Goal: Task Accomplishment & Management: Manage account settings

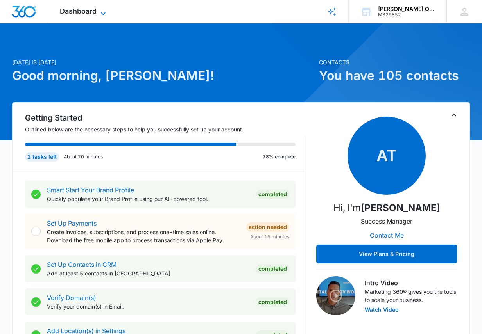
click at [84, 10] on span "Dashboard" at bounding box center [78, 11] width 37 height 8
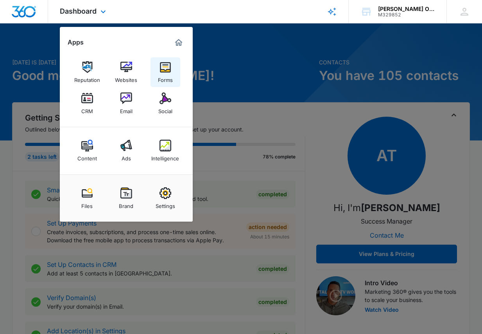
click at [163, 71] on img at bounding box center [165, 67] width 12 height 12
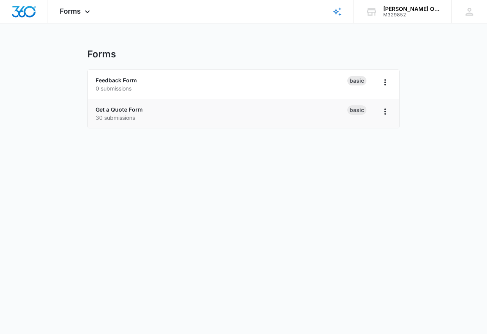
click at [121, 114] on p "30 submissions" at bounding box center [222, 118] width 252 height 8
click at [125, 109] on link "Get a Quote Form" at bounding box center [119, 109] width 47 height 7
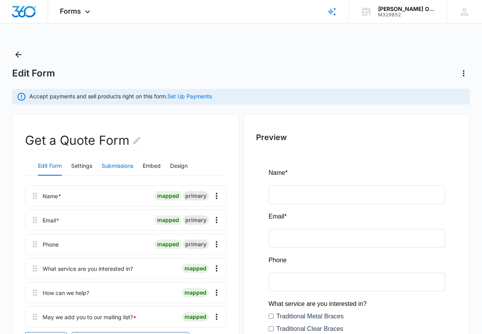
click at [122, 164] on button "Submissions" at bounding box center [118, 166] width 32 height 19
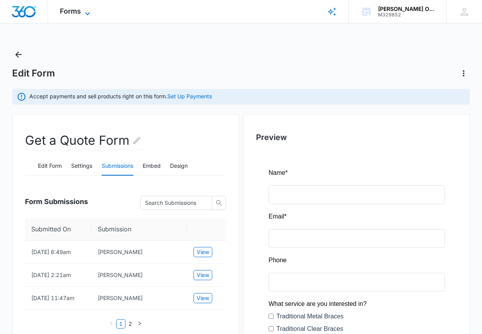
click at [72, 12] on span "Forms" at bounding box center [70, 11] width 21 height 8
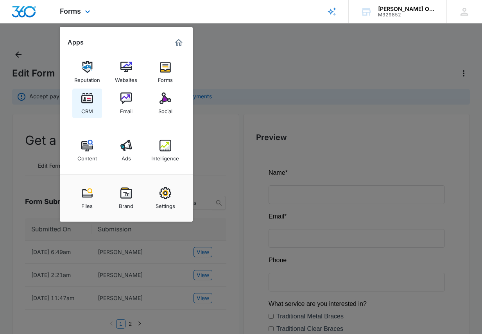
click at [84, 99] on img at bounding box center [87, 99] width 12 height 12
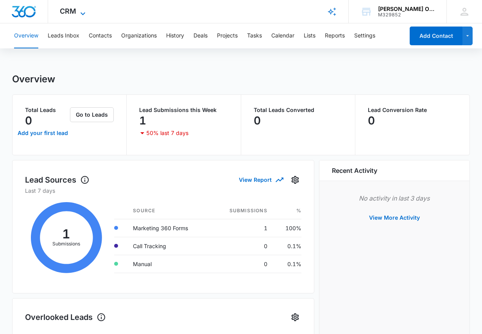
click at [79, 9] on icon at bounding box center [82, 13] width 9 height 9
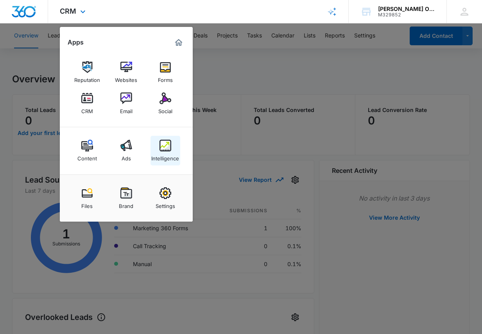
click at [170, 150] on img at bounding box center [165, 146] width 12 height 12
